Goal: Contribute content: Contribute content

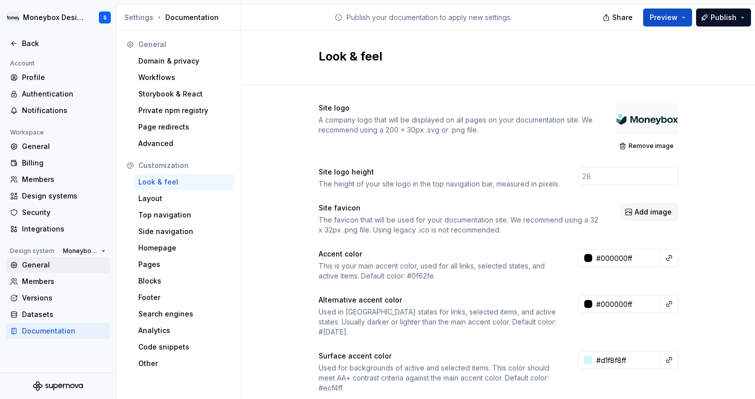
click at [73, 264] on div "General" at bounding box center [64, 265] width 84 height 10
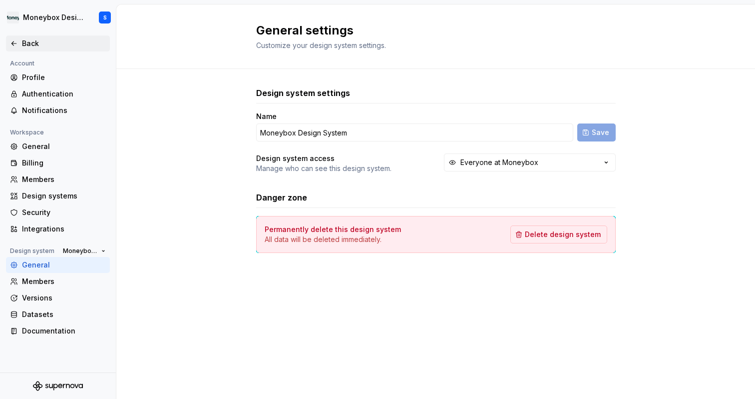
click at [63, 47] on div "Back" at bounding box center [64, 43] width 84 height 10
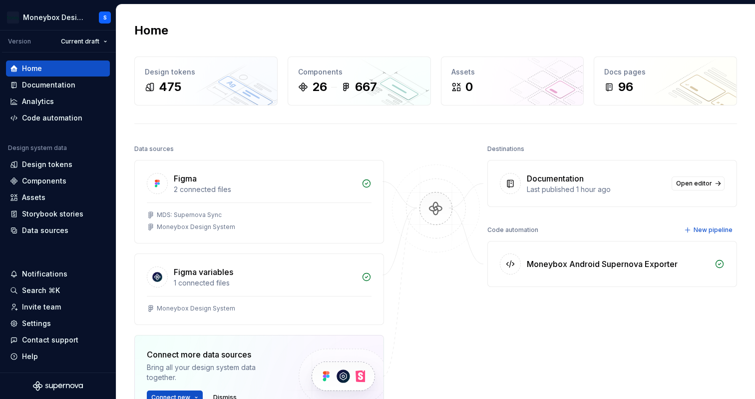
click at [580, 175] on div "Documentation" at bounding box center [555, 178] width 57 height 12
click at [75, 80] on div "Documentation" at bounding box center [58, 85] width 96 height 10
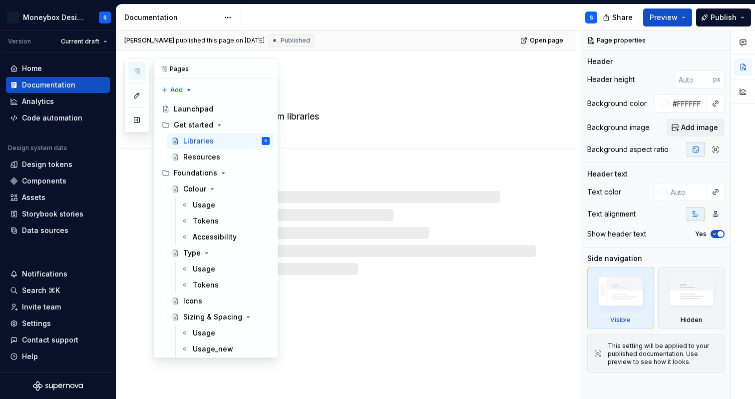
click at [140, 71] on icon "button" at bounding box center [137, 71] width 8 height 8
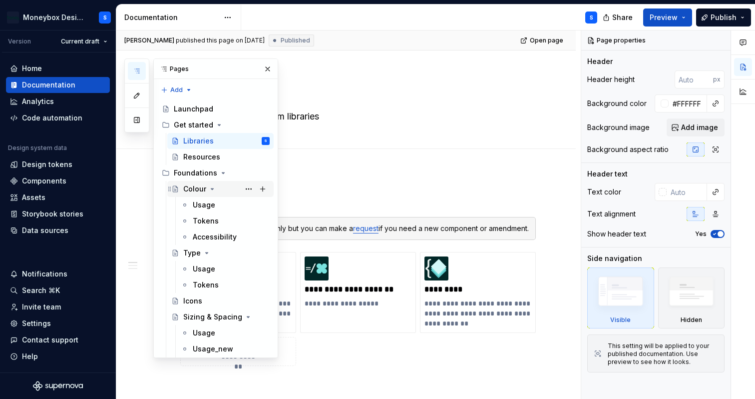
click at [206, 189] on div "Colour" at bounding box center [226, 189] width 86 height 14
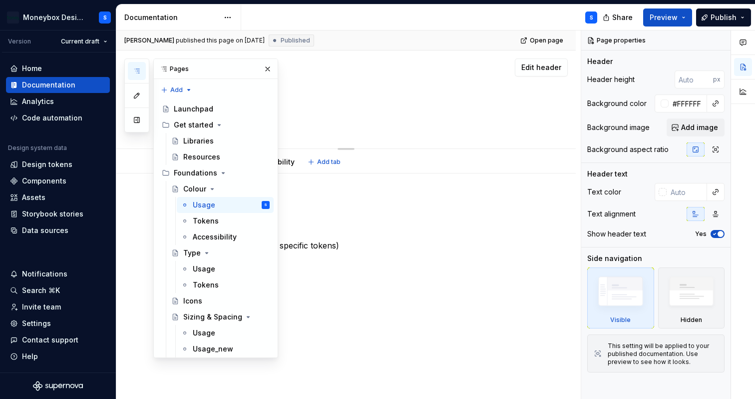
click at [402, 119] on textarea at bounding box center [356, 116] width 356 height 16
click at [384, 115] on textarea at bounding box center [356, 116] width 356 height 16
click at [266, 69] on button "button" at bounding box center [268, 69] width 14 height 14
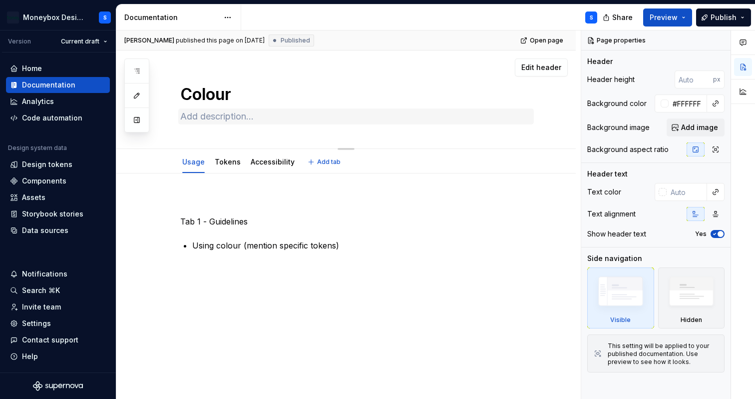
scroll to position [2, 0]
click at [264, 122] on div "Colour" at bounding box center [358, 97] width 356 height 98
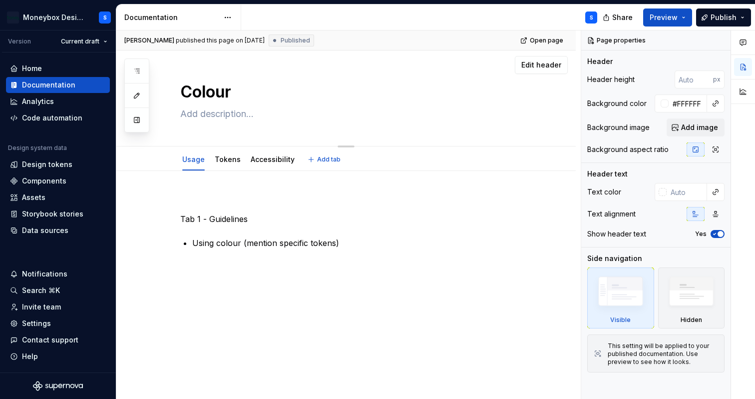
click at [265, 115] on textarea at bounding box center [356, 114] width 356 height 16
type textarea "*"
type textarea "o"
type textarea "*"
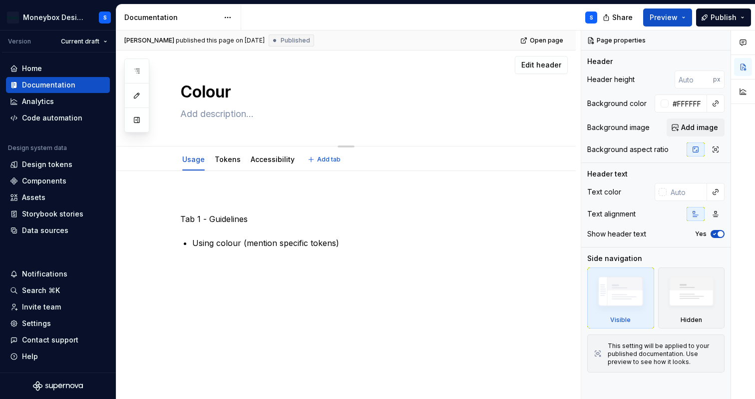
type textarea "S"
type textarea "*"
type textarea "So"
type textarea "*"
type textarea "Som"
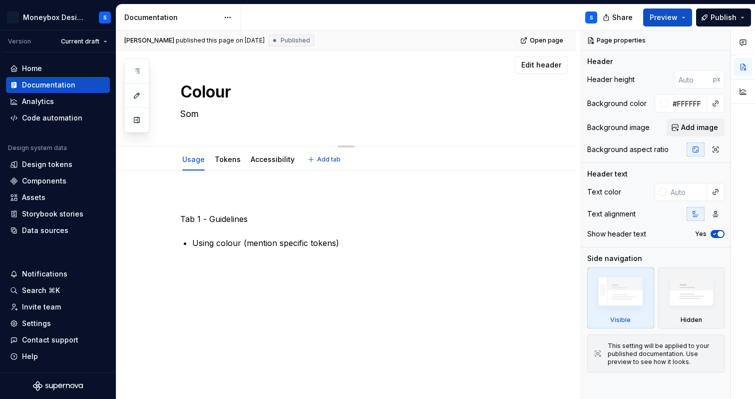
type textarea "*"
type textarea "Some"
type textarea "*"
type textarea "Somet"
type textarea "*"
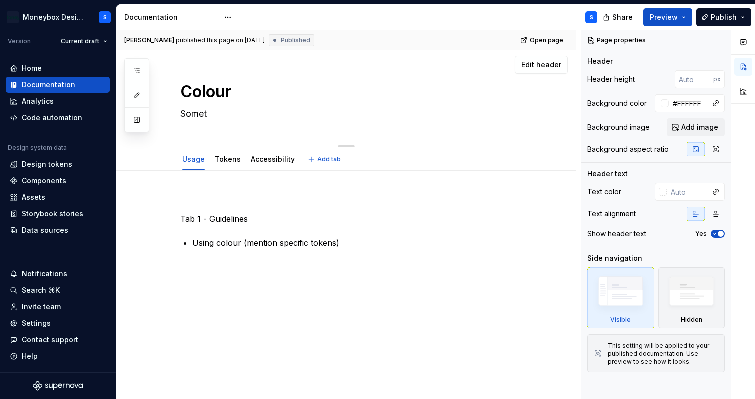
type textarea "Someth"
type textarea "*"
type textarea "Somethi"
type textarea "*"
type textarea "Somethin"
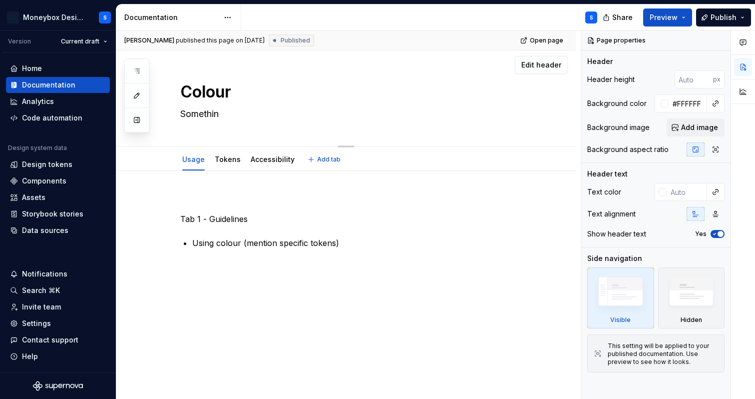
type textarea "*"
type textarea "Something"
type textarea "*"
type textarea "Something"
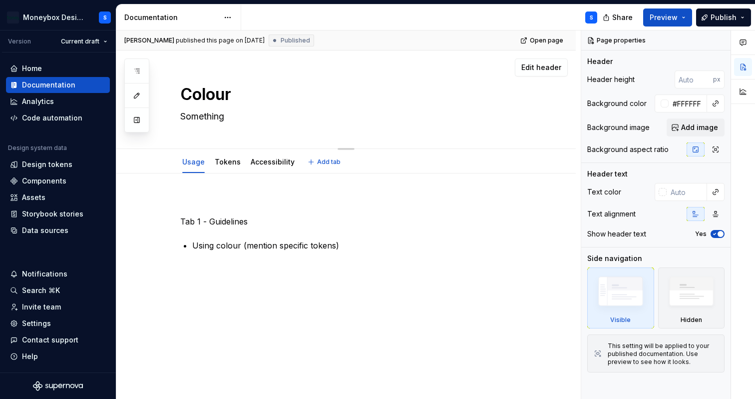
paste textarea "Moneybox has always been an Aqua brand. But it’s never been this vibrant."
type textarea "*"
type textarea "Moneybox has always been an Aqua brand. But it’s never been this vibrant."
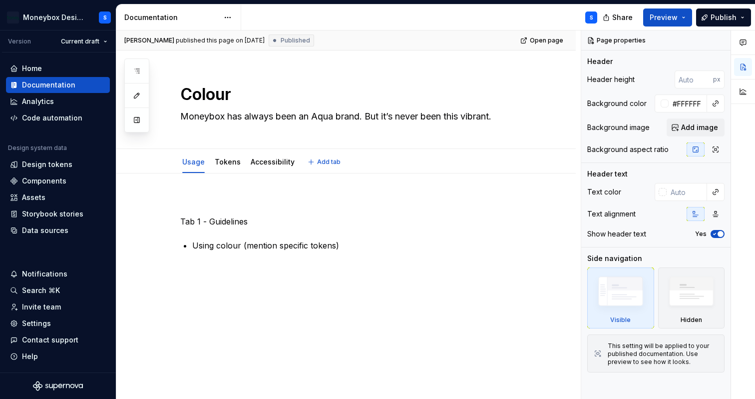
type textarea "*"
type textarea "Moneybox has always been an Aqua brand. But it’s never been this vibrant."
click at [513, 115] on textarea "Moneybox has always been an Aqua brand. But it’s never been this vibrant." at bounding box center [356, 116] width 356 height 16
click at [300, 202] on p at bounding box center [358, 203] width 356 height 12
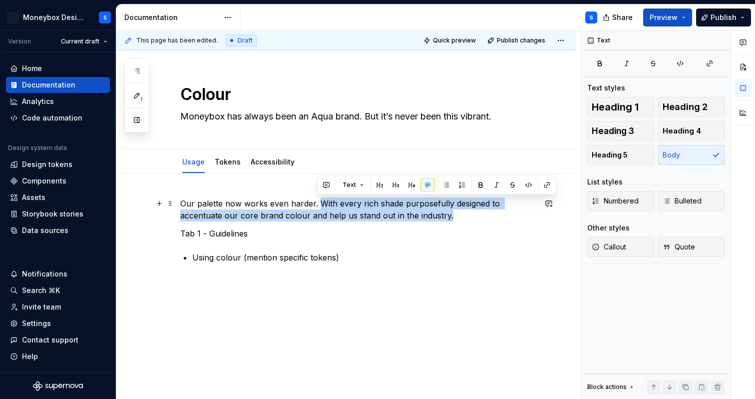
drag, startPoint x: 318, startPoint y: 204, endPoint x: 485, endPoint y: 215, distance: 168.2
click at [485, 215] on p "Our palette now works even harder. With every rich shade purposefully designed …" at bounding box center [358, 209] width 356 height 24
drag, startPoint x: 488, startPoint y: 215, endPoint x: 338, endPoint y: 206, distance: 150.6
click at [338, 206] on p "Our palette now works even harder. With every rich shade purposefully designed …" at bounding box center [358, 209] width 356 height 24
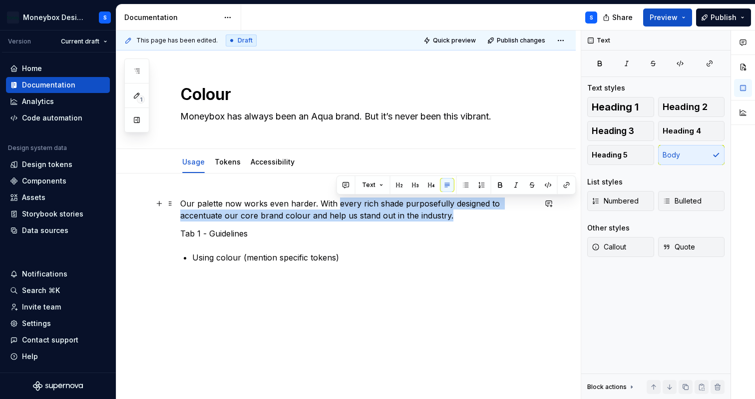
click at [338, 206] on p "Our palette now works even harder. With every rich shade purposefully designed …" at bounding box center [358, 209] width 356 height 24
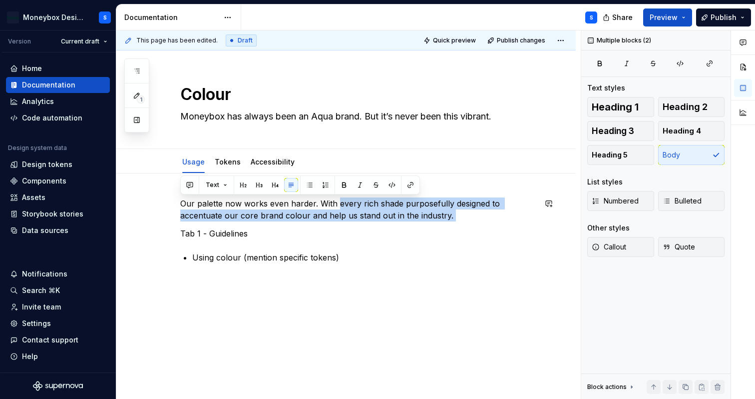
drag, startPoint x: 338, startPoint y: 203, endPoint x: 476, endPoint y: 226, distance: 140.2
click at [476, 226] on div "Our palette now works even harder. With every rich shade purposefully designed …" at bounding box center [358, 251] width 356 height 108
click at [475, 225] on div "Our palette now works even harder. With every rich shade purposefully designed …" at bounding box center [358, 251] width 356 height 108
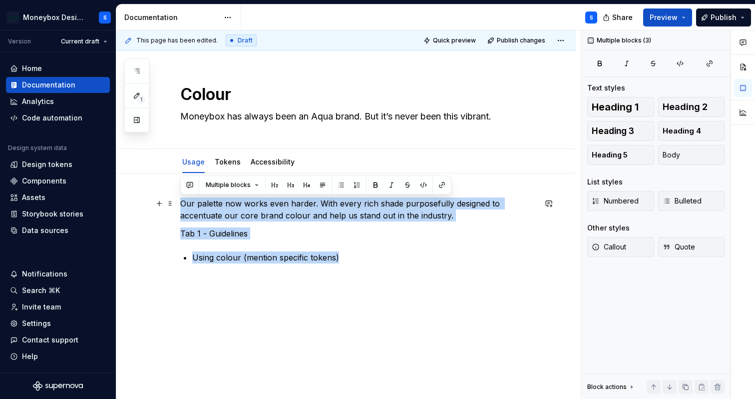
drag, startPoint x: 348, startPoint y: 252, endPoint x: 176, endPoint y: 197, distance: 180.7
click at [176, 197] on div "Our palette now works even harder. With every rich shade purposefully designed …" at bounding box center [345, 304] width 459 height 263
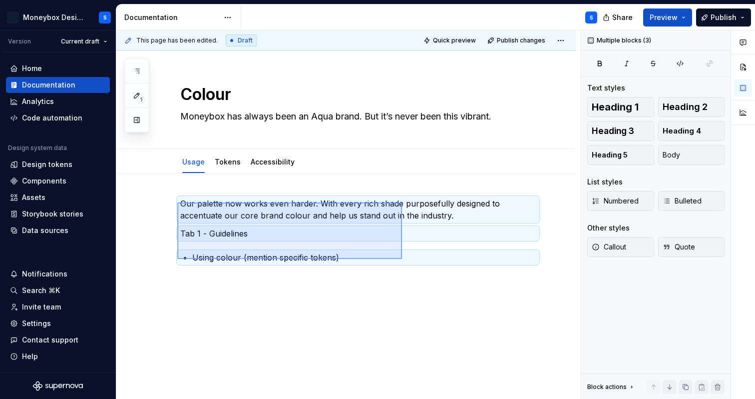
drag, startPoint x: 177, startPoint y: 202, endPoint x: 402, endPoint y: 259, distance: 231.7
click at [402, 259] on div "This page has been edited. Draft Quick preview Publish changes Colour Moneybox …" at bounding box center [348, 214] width 464 height 369
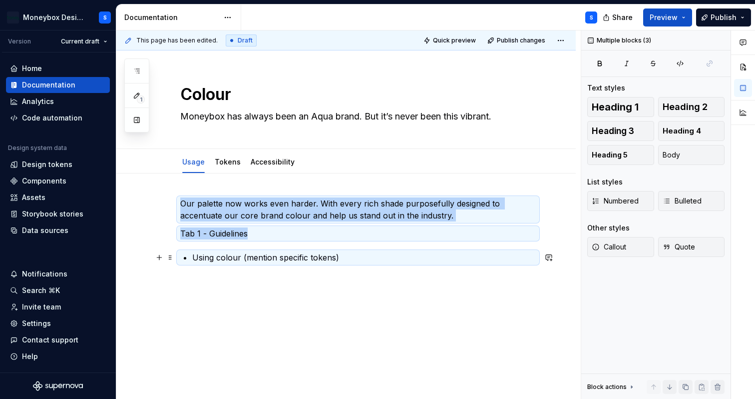
click at [401, 257] on p "Using colour (mention specific tokens)" at bounding box center [364, 257] width 344 height 12
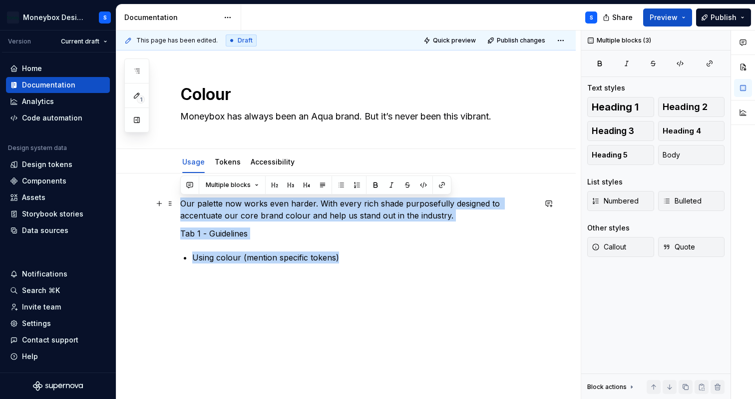
drag, startPoint x: 398, startPoint y: 258, endPoint x: 175, endPoint y: 208, distance: 227.7
click at [175, 208] on div "Our palette now works even harder. With every rich shade purposefully designed …" at bounding box center [345, 304] width 459 height 263
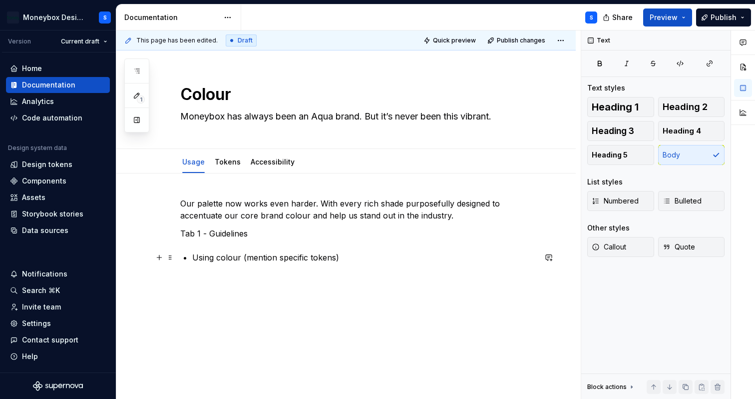
scroll to position [37, 0]
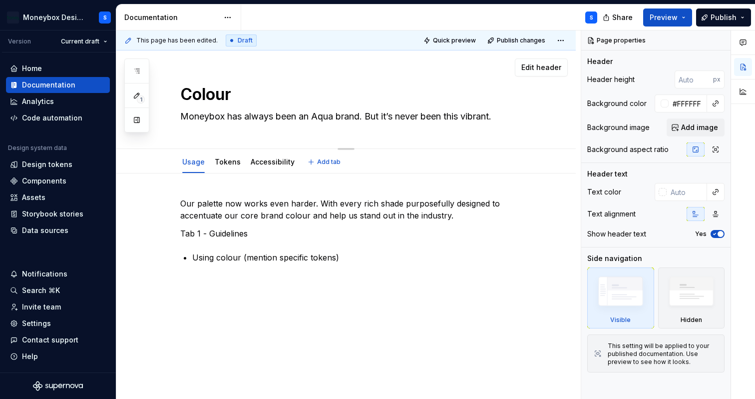
click at [506, 117] on textarea "Moneybox has always been an Aqua brand. But it’s never been this vibrant." at bounding box center [356, 116] width 356 height 16
click at [510, 120] on textarea "Moneybox has always been an Aqua brand. But it’s never been this vibrant." at bounding box center [356, 116] width 356 height 16
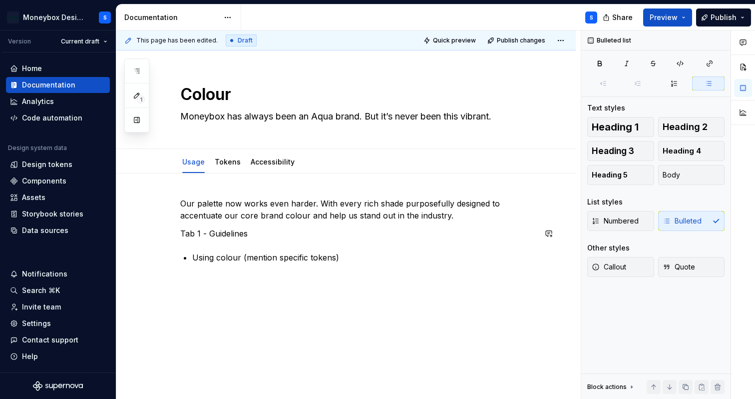
click at [455, 241] on div "Our palette now works even harder. With every rich shade purposefully designed …" at bounding box center [358, 251] width 356 height 108
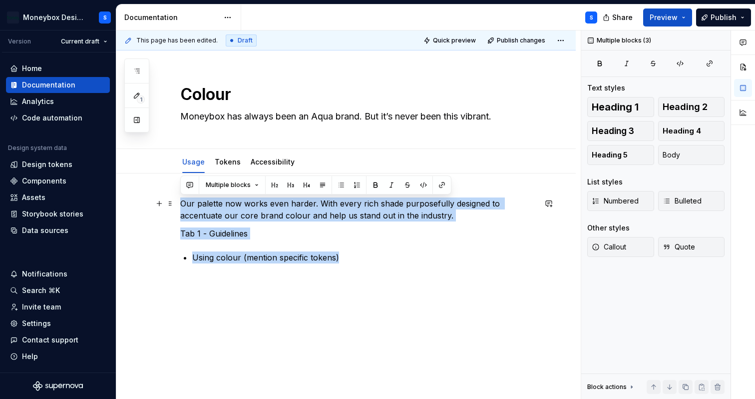
drag, startPoint x: 363, startPoint y: 258, endPoint x: 180, endPoint y: 203, distance: 191.2
click at [180, 203] on div "Our palette now works even harder. With every rich shade purposefully designed …" at bounding box center [358, 251] width 356 height 108
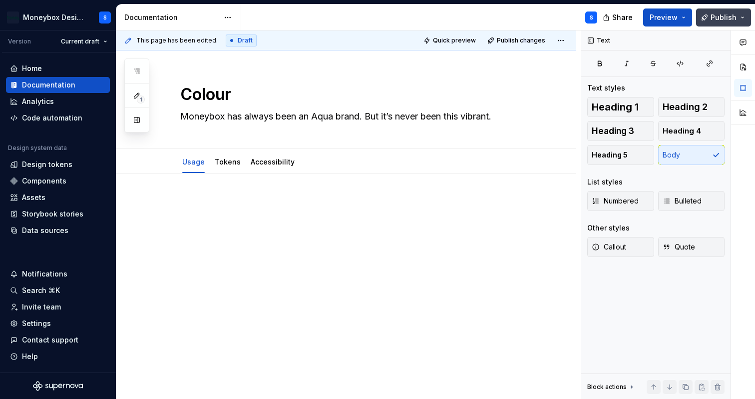
click at [725, 20] on span "Publish" at bounding box center [724, 17] width 26 height 10
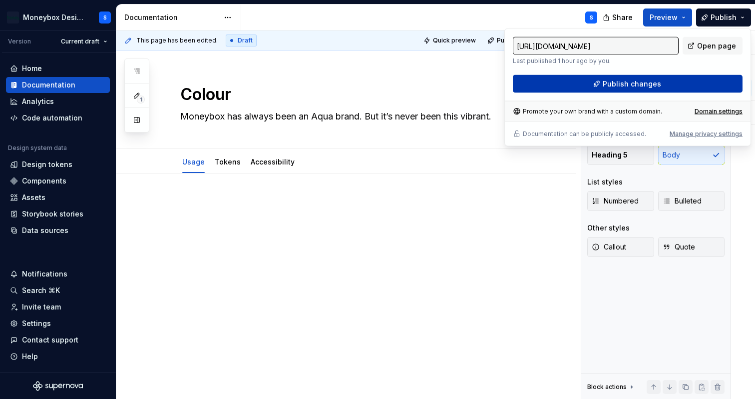
click at [643, 81] on span "Publish changes" at bounding box center [632, 84] width 58 height 10
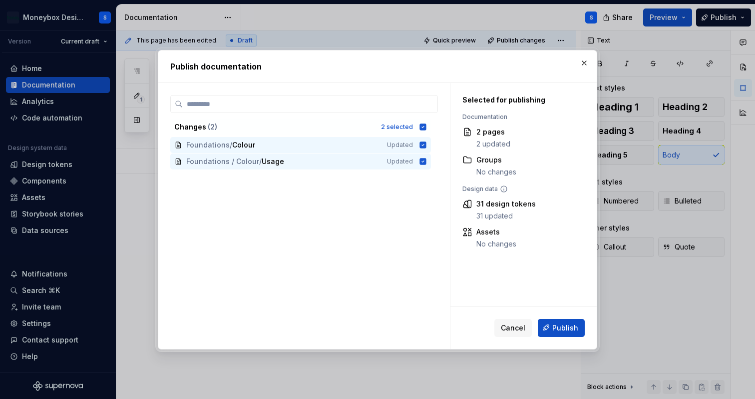
click at [572, 345] on div "Cancel Publish" at bounding box center [523, 327] width 146 height 42
click at [567, 332] on span "Publish" at bounding box center [565, 327] width 26 height 10
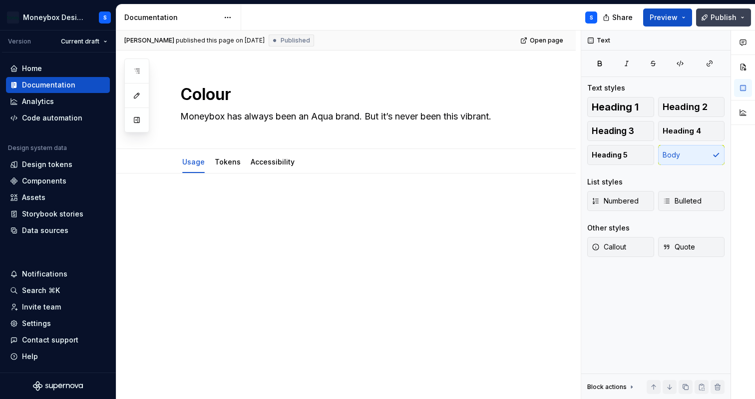
click at [741, 20] on button "Publish" at bounding box center [723, 17] width 55 height 18
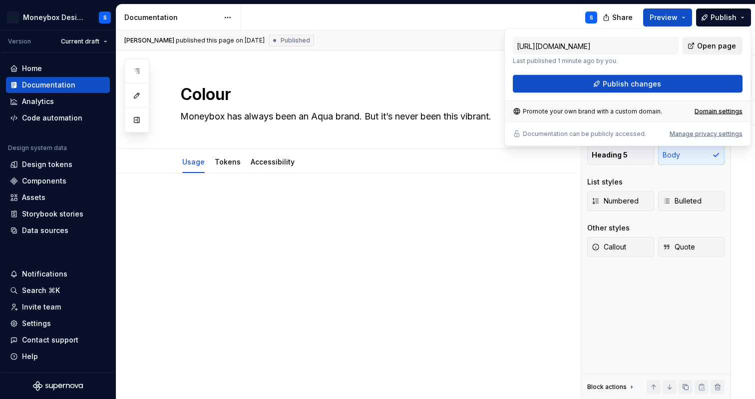
click at [704, 48] on span "Open page" at bounding box center [716, 46] width 39 height 10
click at [239, 200] on p at bounding box center [358, 203] width 356 height 12
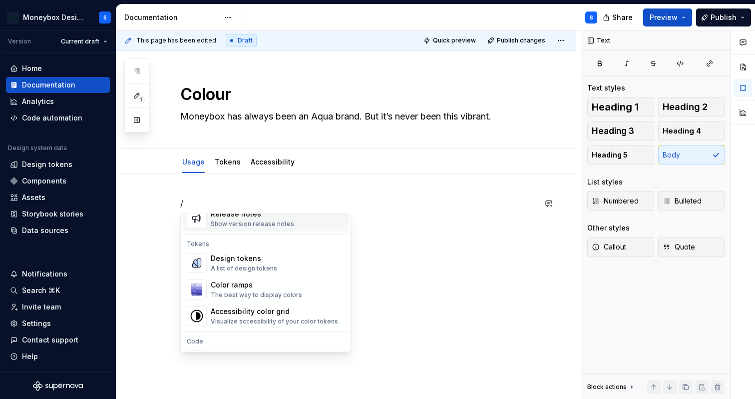
scroll to position [708, 0]
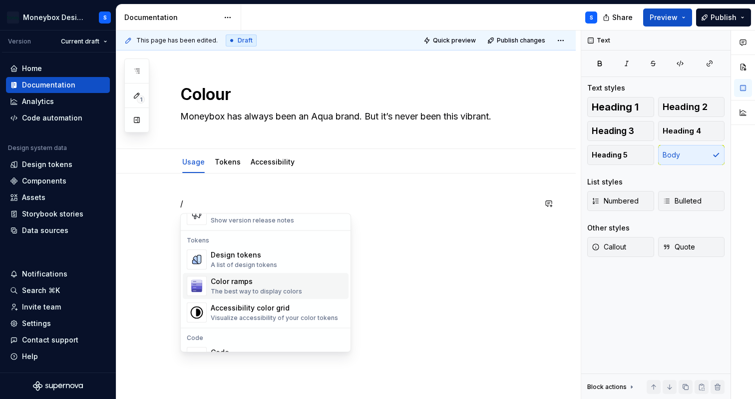
click at [306, 284] on div "Color ramps The best way to display colors" at bounding box center [278, 286] width 134 height 20
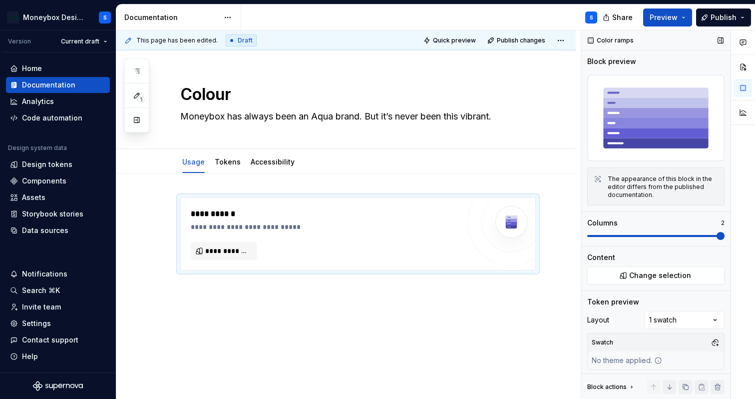
click at [717, 233] on span at bounding box center [721, 236] width 8 height 8
click at [717, 232] on span at bounding box center [721, 236] width 8 height 8
click at [327, 310] on p at bounding box center [358, 306] width 356 height 12
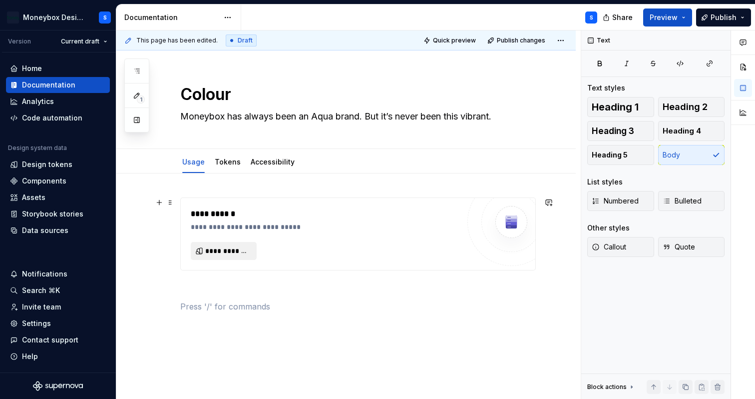
click at [245, 253] on span "**********" at bounding box center [227, 251] width 45 height 10
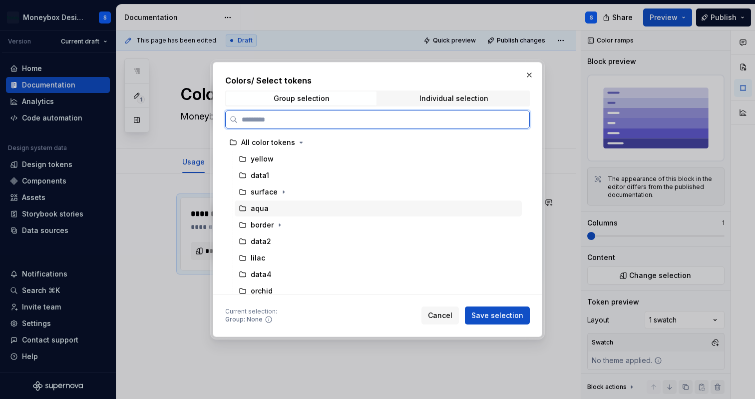
click at [307, 212] on div "aqua" at bounding box center [378, 208] width 287 height 16
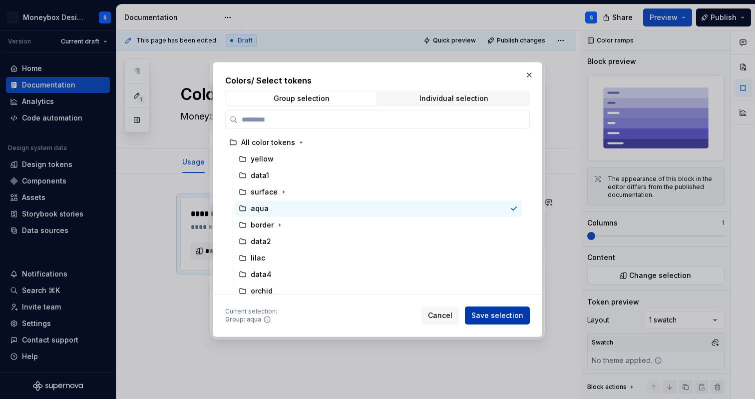
click at [508, 315] on span "Save selection" at bounding box center [497, 315] width 52 height 10
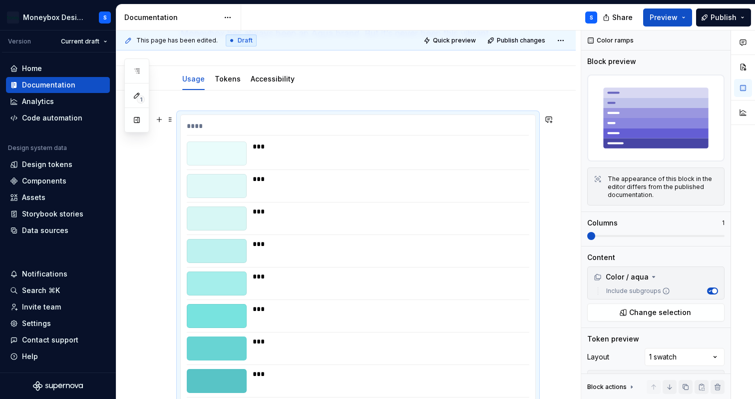
scroll to position [0, 0]
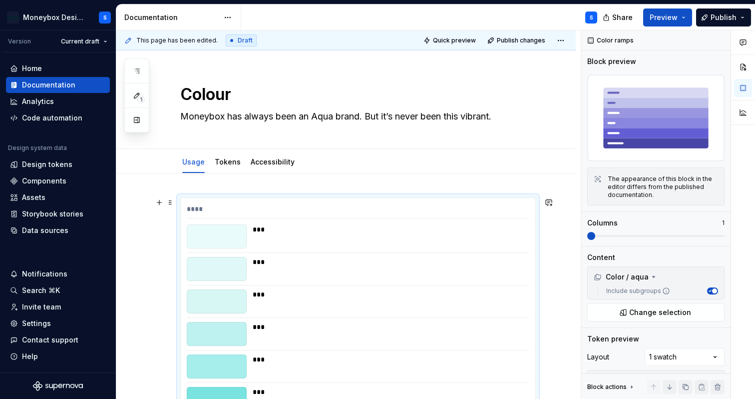
click at [281, 236] on div "***" at bounding box center [388, 236] width 271 height 24
click at [260, 233] on div "***" at bounding box center [388, 229] width 270 height 10
click at [230, 203] on div "**** *** *** *** *** *** *** *** *** *** *** *** ***" at bounding box center [358, 404] width 355 height 413
click at [233, 164] on link "Tokens" at bounding box center [228, 161] width 26 height 8
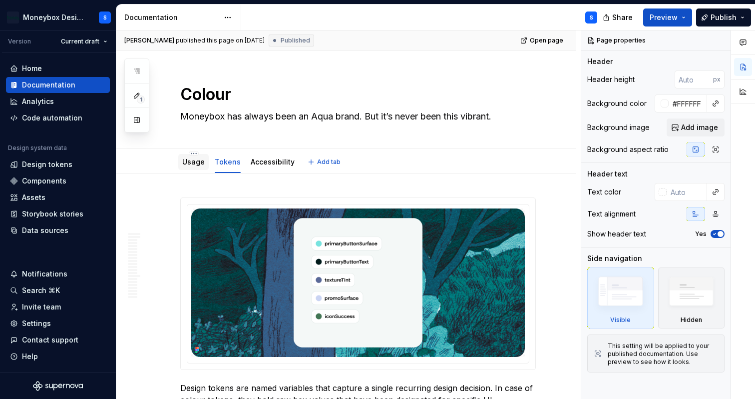
click at [198, 158] on link "Usage" at bounding box center [193, 161] width 22 height 8
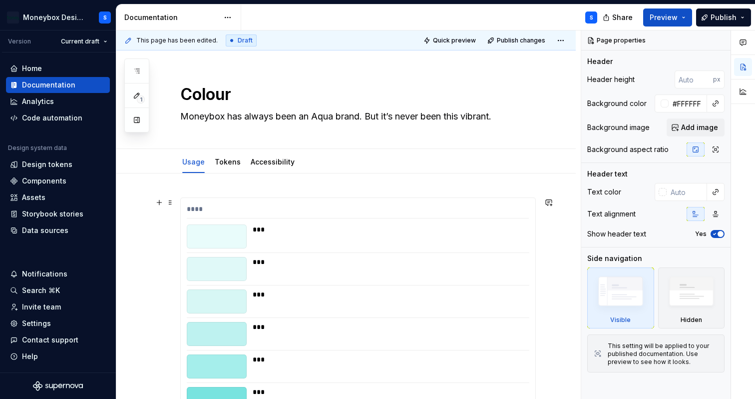
click at [279, 219] on div "**** *** *** *** *** *** *** *** *** *** *** *** ***" at bounding box center [358, 404] width 355 height 413
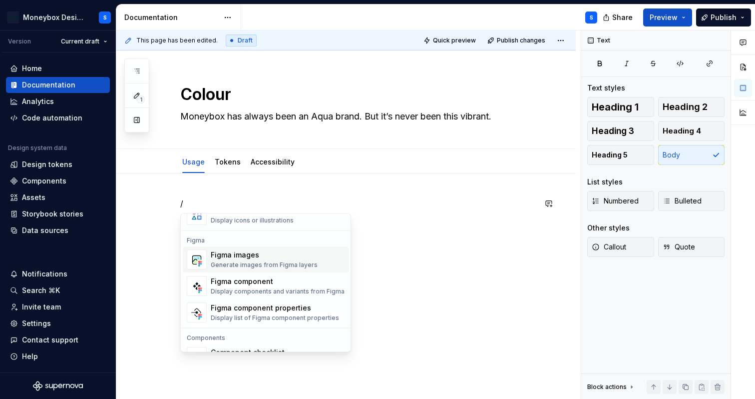
scroll to position [919, 0]
click at [306, 268] on div "Generate images from Figma layers" at bounding box center [264, 267] width 107 height 8
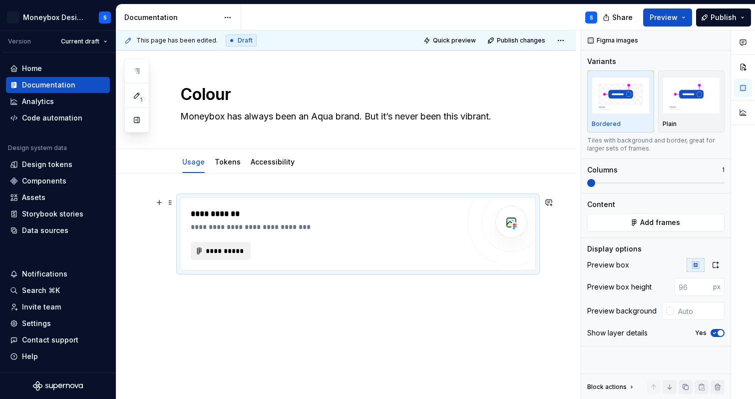
click at [238, 247] on span "**********" at bounding box center [224, 251] width 39 height 10
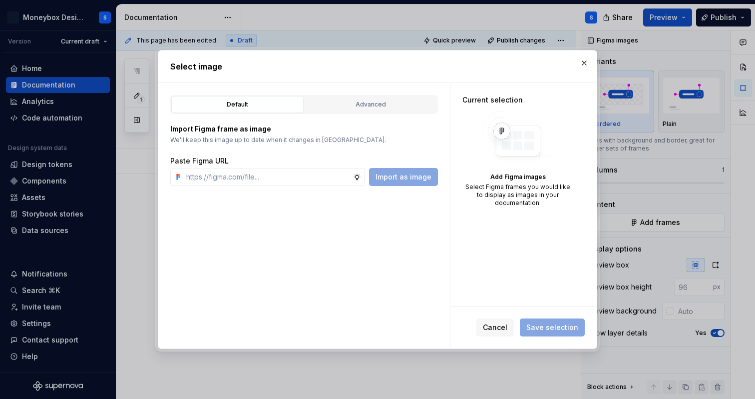
click at [401, 179] on div "Import as image" at bounding box center [403, 177] width 69 height 18
click at [276, 185] on input "text" at bounding box center [267, 177] width 171 height 18
click at [209, 206] on div "Default Advanced Import Figma frame as image We’ll keep this image up to date w…" at bounding box center [304, 216] width 292 height 266
click at [263, 177] on input "text" at bounding box center [267, 177] width 171 height 18
click at [309, 152] on div "Import Figma frame as image We’ll keep this image up to date when it changes in…" at bounding box center [304, 155] width 268 height 62
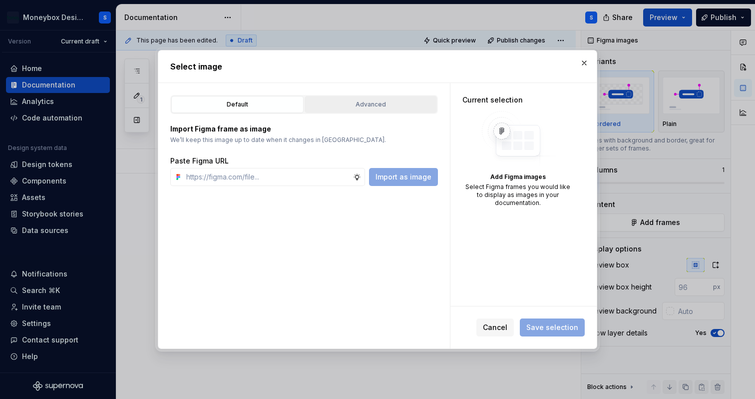
click at [334, 110] on button "Advanced" at bounding box center [371, 104] width 132 height 17
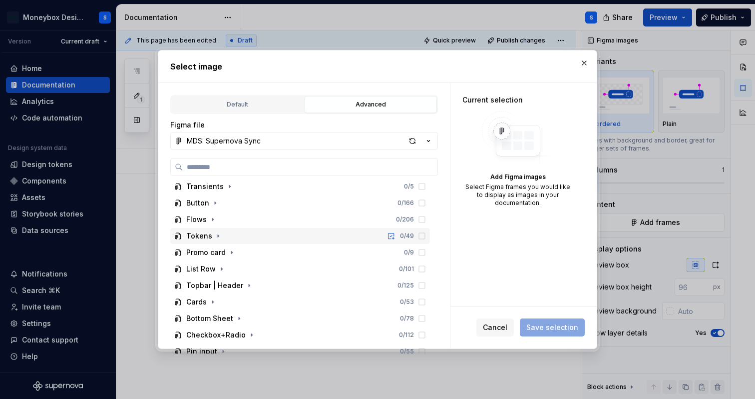
scroll to position [0, 0]
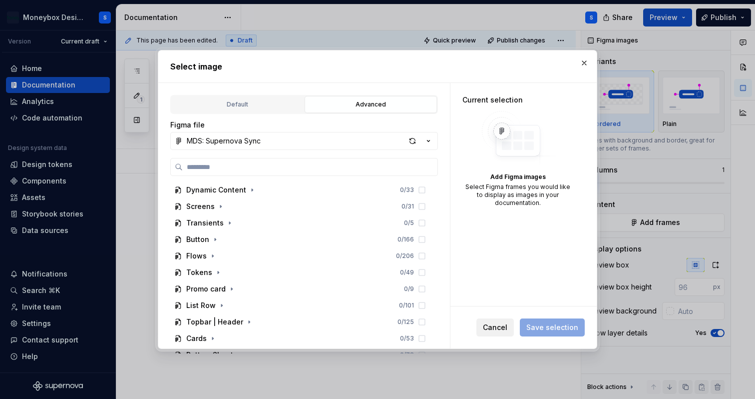
click at [496, 334] on button "Cancel" at bounding box center [494, 327] width 37 height 18
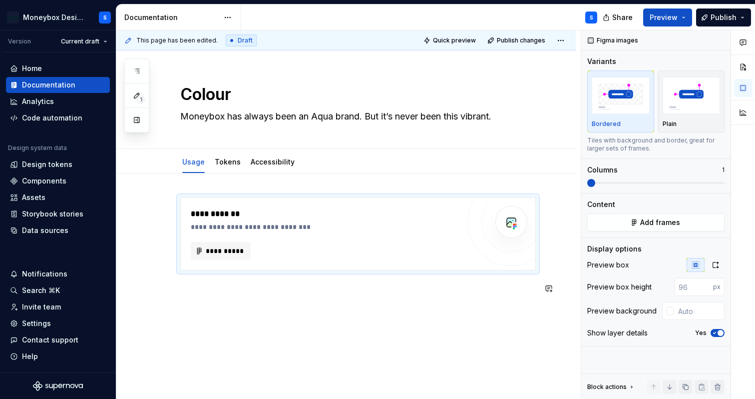
click at [309, 323] on div "**********" at bounding box center [348, 214] width 464 height 369
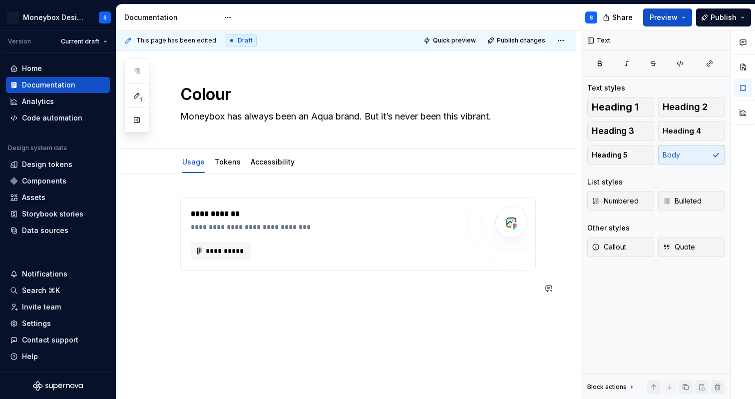
type textarea "*"
